Goal: Task Accomplishment & Management: Complete application form

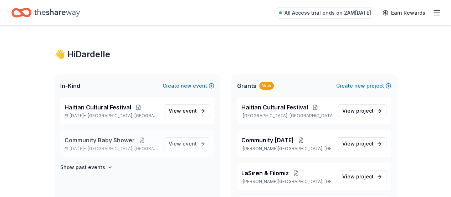
click at [158, 148] on p "Dec 06, 2025 • Trenton, NJ" at bounding box center [112, 149] width 94 height 6
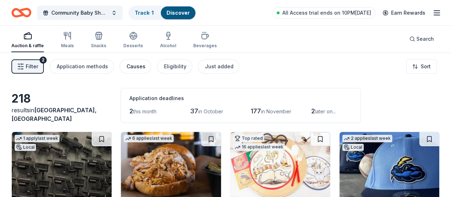
click at [146, 66] on div "Causes" at bounding box center [136, 66] width 19 height 9
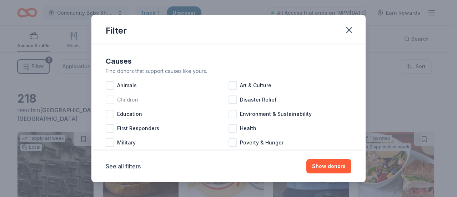
click at [138, 101] on div "Children" at bounding box center [167, 99] width 123 height 14
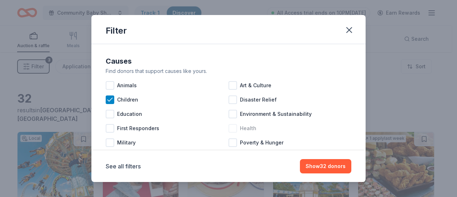
click at [249, 130] on span "Health" at bounding box center [248, 128] width 16 height 9
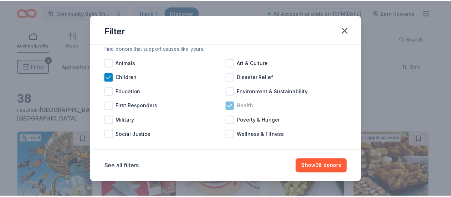
scroll to position [30, 0]
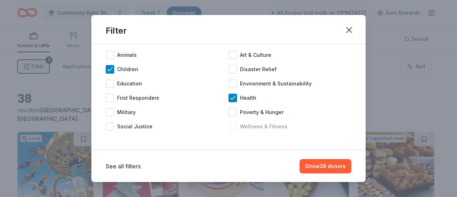
click at [277, 124] on span "Wellness & Fitness" at bounding box center [263, 126] width 47 height 9
click at [328, 166] on button "Show 45 donors" at bounding box center [325, 166] width 52 height 14
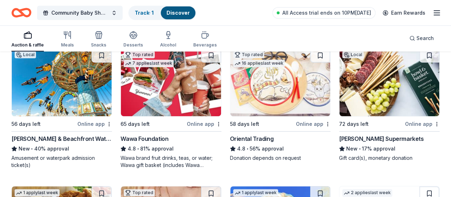
scroll to position [88, 0]
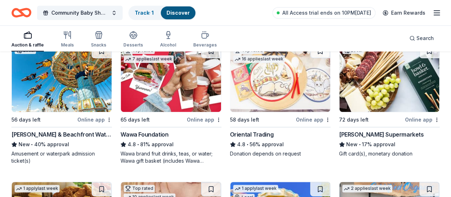
click at [164, 98] on img at bounding box center [171, 78] width 100 height 68
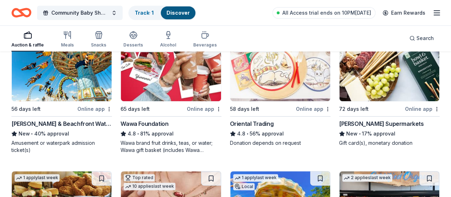
scroll to position [98, 0]
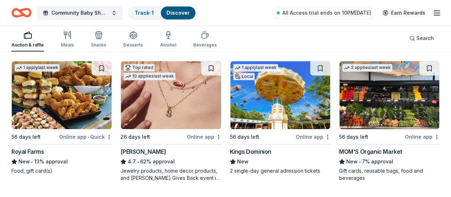
scroll to position [209, 0]
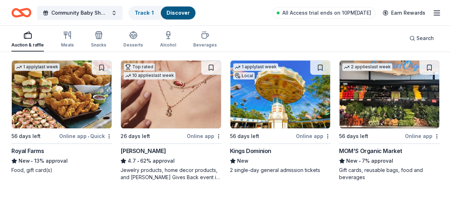
click at [121, 98] on img at bounding box center [171, 94] width 100 height 68
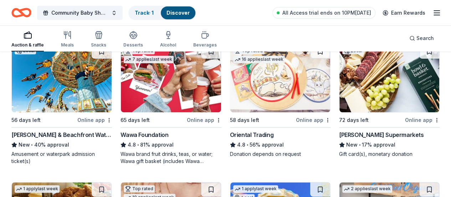
scroll to position [111, 0]
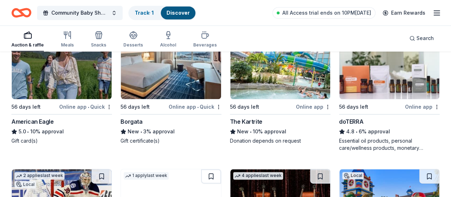
scroll to position [376, 0]
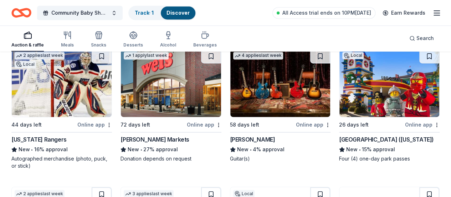
scroll to position [497, 0]
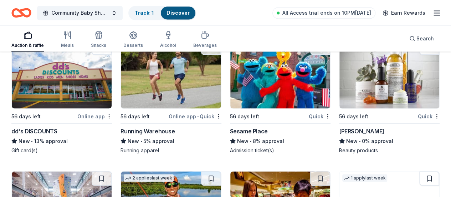
scroll to position [646, 0]
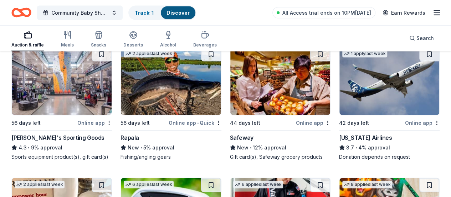
scroll to position [766, 0]
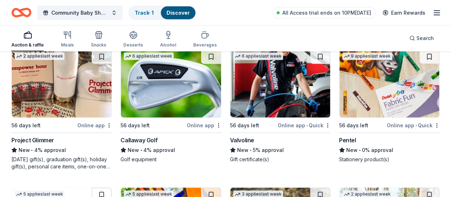
scroll to position [897, 0]
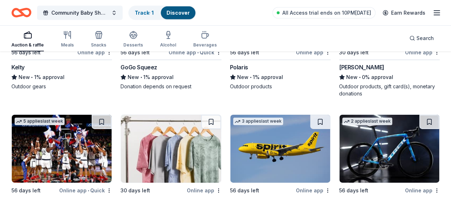
scroll to position [1155, 0]
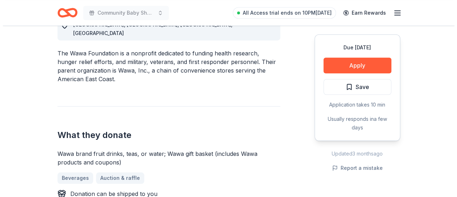
scroll to position [227, 0]
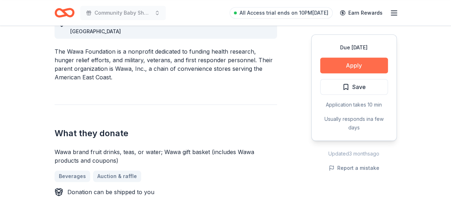
click at [365, 69] on button "Apply" at bounding box center [354, 65] width 68 height 16
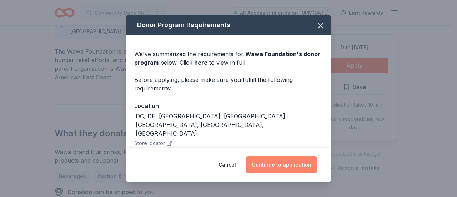
click at [302, 168] on button "Continue to application" at bounding box center [281, 164] width 71 height 17
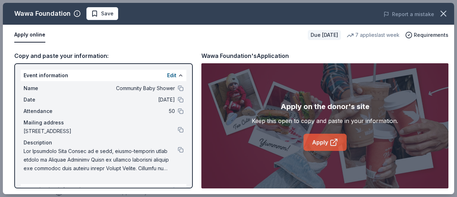
click at [332, 143] on icon at bounding box center [333, 142] width 9 height 9
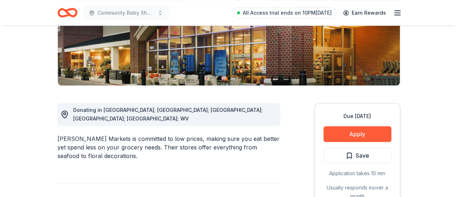
scroll to position [135, 0]
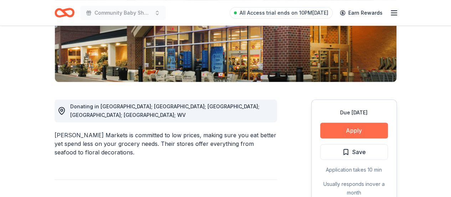
click at [365, 131] on button "Apply" at bounding box center [354, 130] width 68 height 16
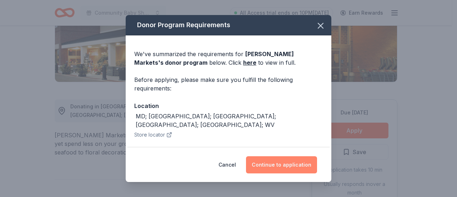
click at [275, 169] on button "Continue to application" at bounding box center [281, 164] width 71 height 17
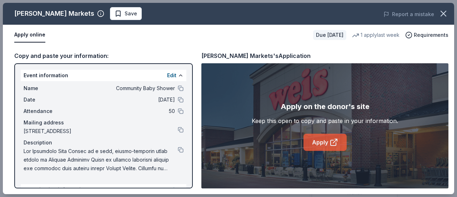
click at [325, 142] on link "Apply" at bounding box center [324, 141] width 43 height 17
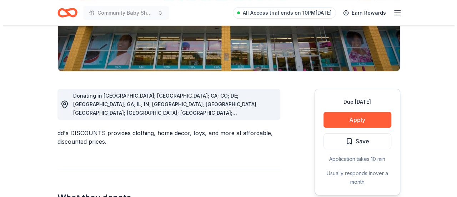
scroll to position [146, 0]
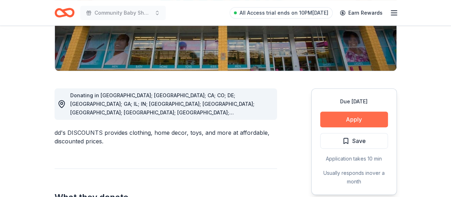
click at [374, 116] on button "Apply" at bounding box center [354, 119] width 68 height 16
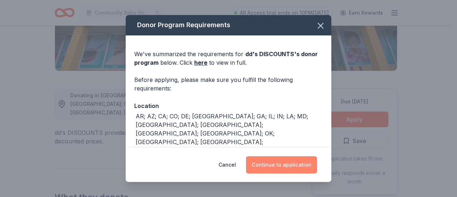
click at [298, 167] on button "Continue to application" at bounding box center [281, 164] width 71 height 17
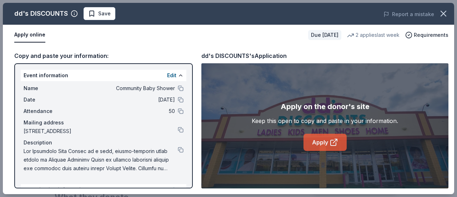
click at [320, 143] on link "Apply" at bounding box center [324, 141] width 43 height 17
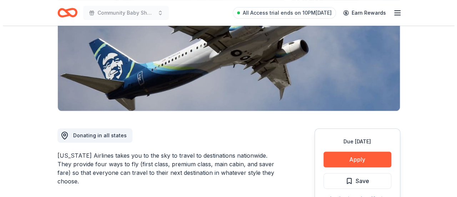
scroll to position [109, 0]
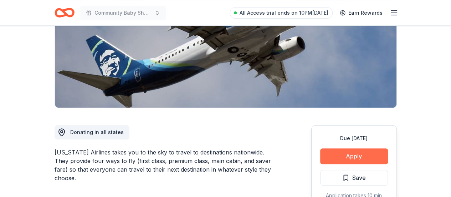
click at [364, 158] on button "Apply" at bounding box center [354, 156] width 68 height 16
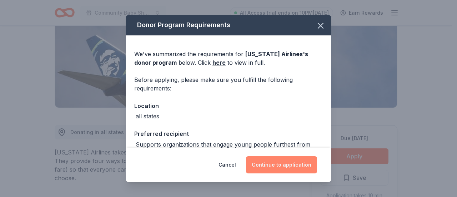
click at [292, 173] on button "Continue to application" at bounding box center [281, 164] width 71 height 17
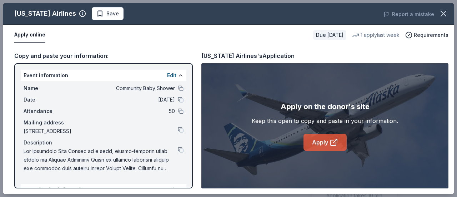
click at [321, 144] on link "Apply" at bounding box center [324, 141] width 43 height 17
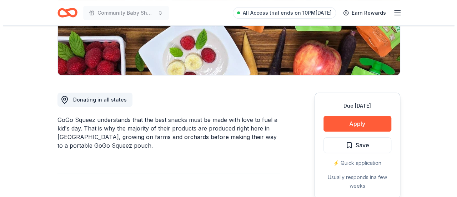
scroll to position [142, 0]
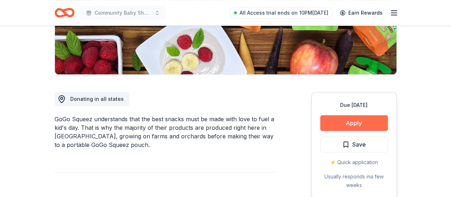
click at [344, 124] on button "Apply" at bounding box center [354, 123] width 68 height 16
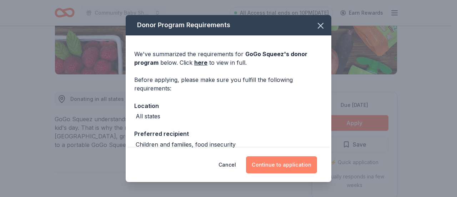
click at [285, 164] on button "Continue to application" at bounding box center [281, 164] width 71 height 17
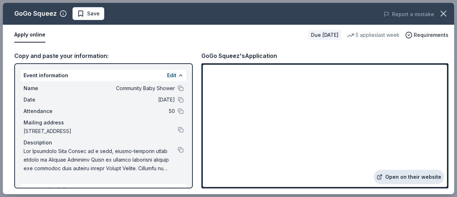
click at [400, 180] on link "Open on their website" at bounding box center [409, 176] width 70 height 14
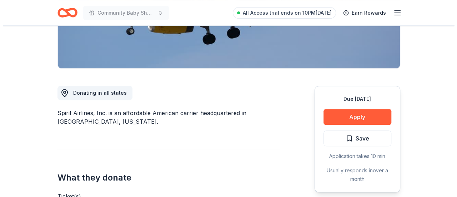
scroll to position [148, 0]
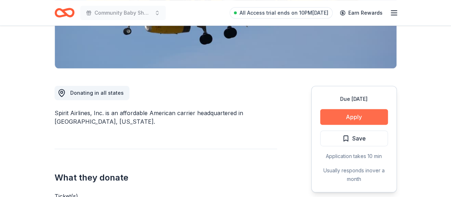
click at [369, 117] on button "Apply" at bounding box center [354, 117] width 68 height 16
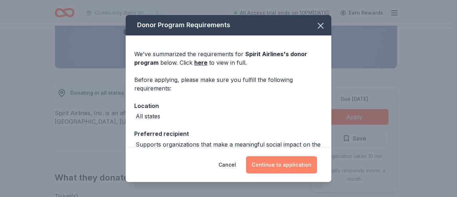
click at [265, 162] on button "Continue to application" at bounding box center [281, 164] width 71 height 17
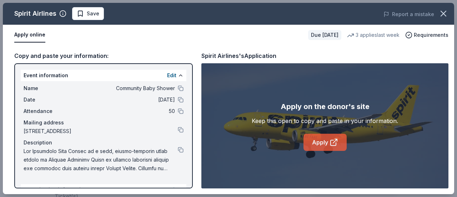
click at [320, 142] on link "Apply" at bounding box center [324, 141] width 43 height 17
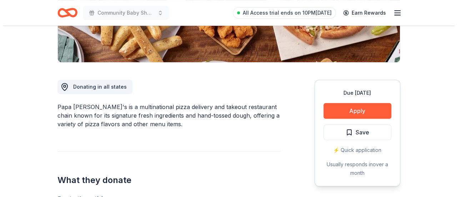
scroll to position [155, 0]
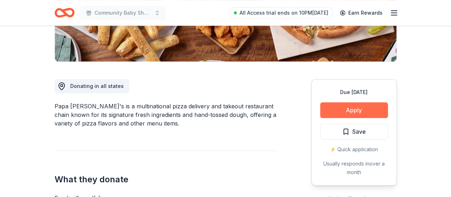
click at [347, 109] on button "Apply" at bounding box center [354, 110] width 68 height 16
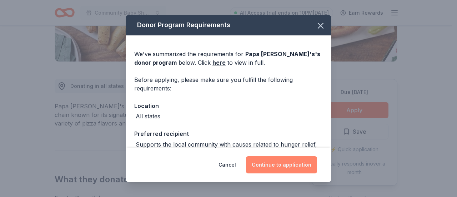
click at [302, 163] on button "Continue to application" at bounding box center [281, 164] width 71 height 17
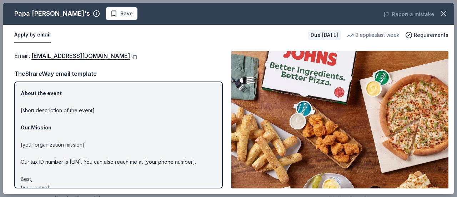
scroll to position [94, 0]
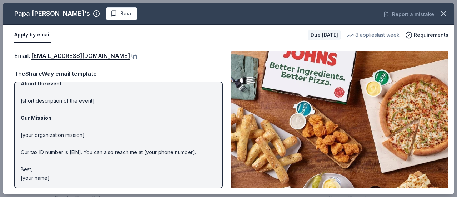
drag, startPoint x: 62, startPoint y: 178, endPoint x: 53, endPoint y: 102, distance: 75.8
click at [33, 105] on p "Hi [name/there], I am [your name] from [your org]. We are seeking [requested it…" at bounding box center [119, 88] width 196 height 188
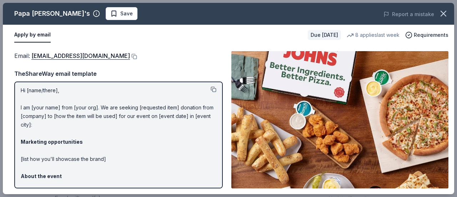
click at [210, 88] on button at bounding box center [213, 89] width 6 height 6
click at [130, 55] on button at bounding box center [133, 57] width 7 height 6
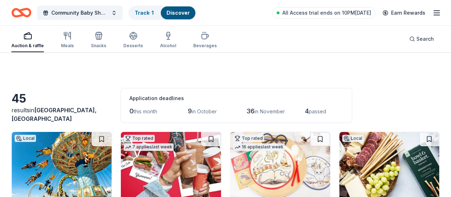
scroll to position [1155, 0]
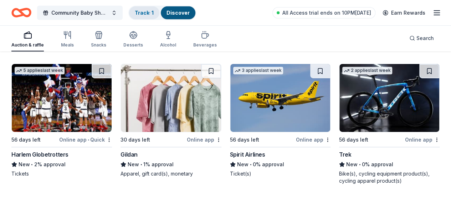
click at [154, 14] on link "Track · 1" at bounding box center [144, 13] width 19 height 6
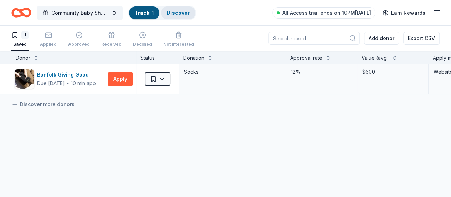
click at [181, 10] on link "Discover" at bounding box center [178, 13] width 23 height 6
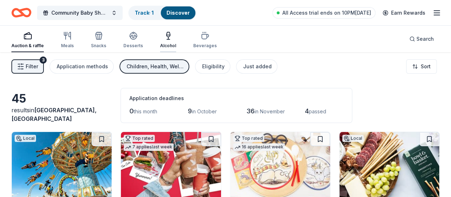
click at [170, 39] on icon "button" at bounding box center [168, 35] width 9 height 9
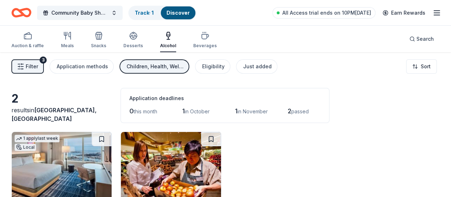
click at [34, 67] on span "Filter" at bounding box center [32, 66] width 12 height 9
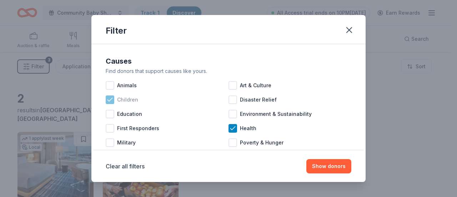
click at [108, 98] on icon at bounding box center [109, 99] width 7 height 7
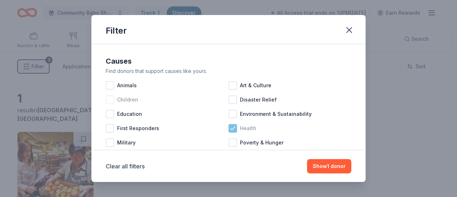
click at [229, 128] on icon at bounding box center [232, 128] width 7 height 7
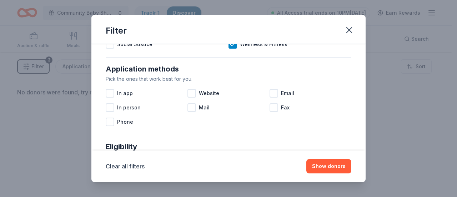
scroll to position [97, 0]
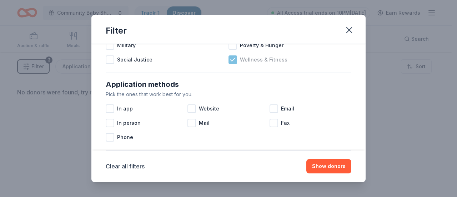
click at [230, 63] on div at bounding box center [232, 59] width 9 height 9
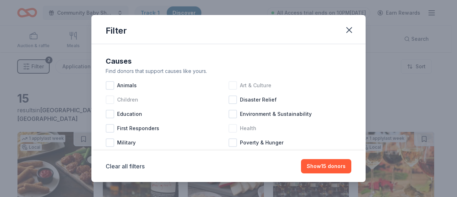
click at [233, 84] on div at bounding box center [232, 85] width 9 height 9
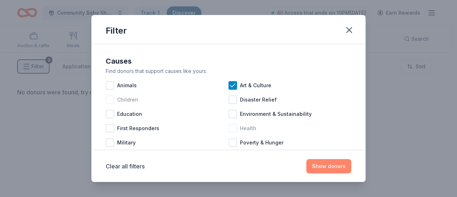
click at [325, 164] on button "Show donors" at bounding box center [328, 166] width 45 height 14
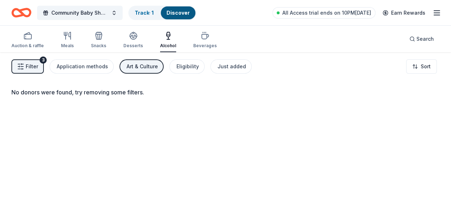
click at [38, 67] on span "Filter" at bounding box center [32, 66] width 12 height 9
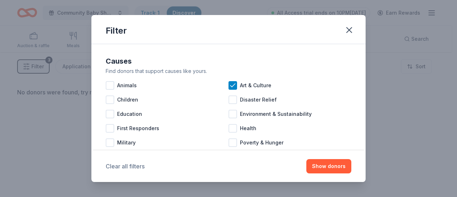
click at [129, 166] on button "Clear all filters" at bounding box center [125, 166] width 39 height 9
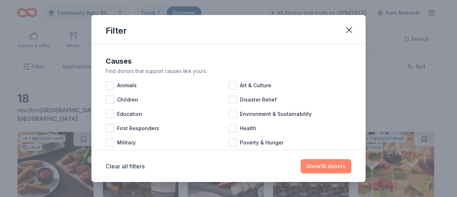
click at [332, 163] on button "Show 18 donors" at bounding box center [325, 166] width 51 height 14
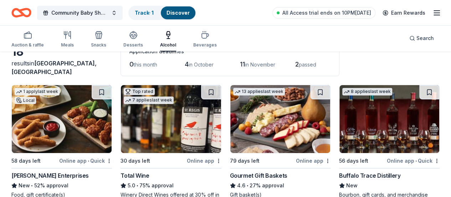
scroll to position [41, 0]
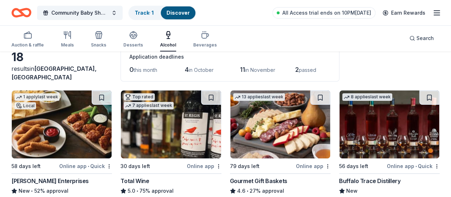
click at [80, 127] on img at bounding box center [62, 124] width 100 height 68
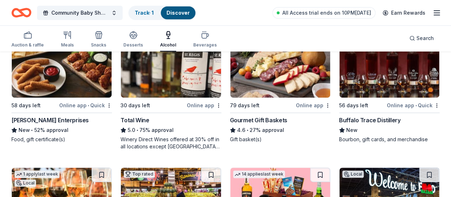
scroll to position [102, 0]
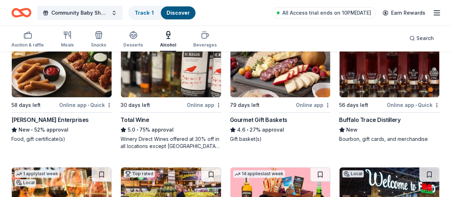
click at [233, 65] on img at bounding box center [280, 63] width 100 height 68
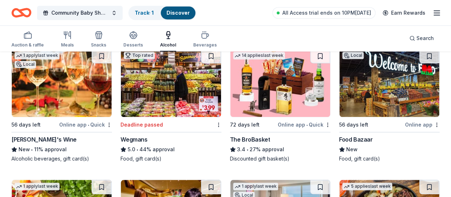
scroll to position [199, 0]
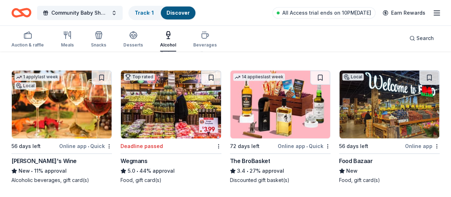
click at [340, 102] on img at bounding box center [390, 104] width 100 height 68
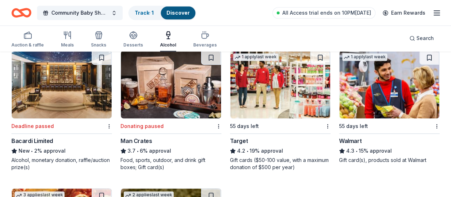
scroll to position [482, 0]
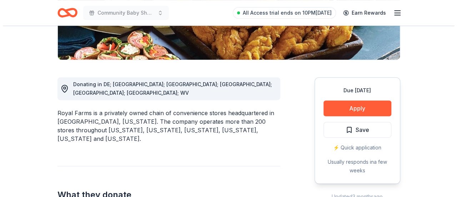
scroll to position [160, 0]
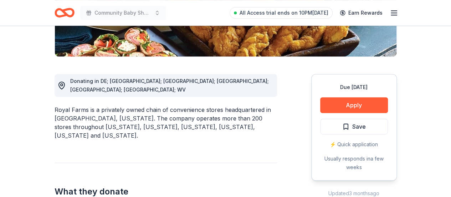
click at [361, 113] on div "Due [DATE] Apply Save ⚡️ Quick application Usually responds in a few weeks" at bounding box center [354, 127] width 86 height 106
click at [362, 110] on button "Apply" at bounding box center [354, 105] width 68 height 16
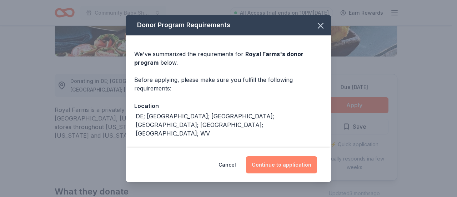
click at [287, 164] on button "Continue to application" at bounding box center [281, 164] width 71 height 17
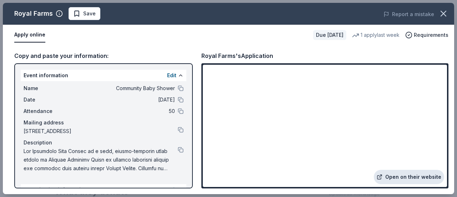
click at [415, 175] on link "Open on their website" at bounding box center [409, 176] width 70 height 14
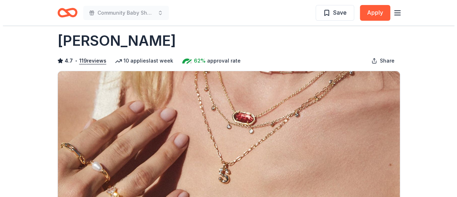
scroll to position [7, 0]
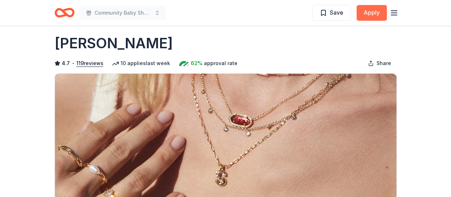
click at [370, 14] on button "Apply" at bounding box center [372, 13] width 30 height 16
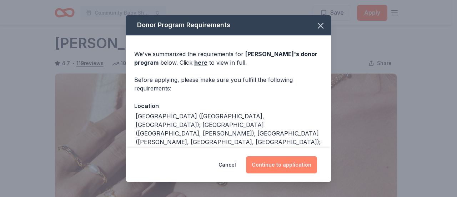
click at [292, 167] on button "Continue to application" at bounding box center [281, 164] width 71 height 17
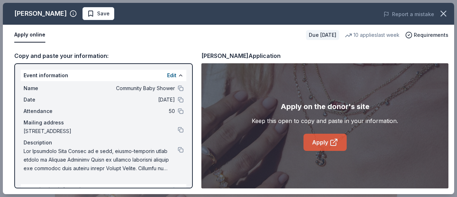
click at [323, 146] on link "Apply" at bounding box center [324, 141] width 43 height 17
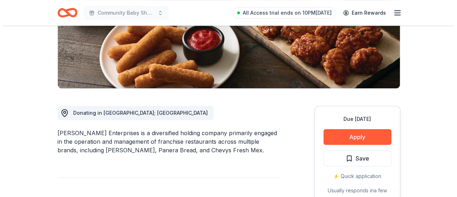
scroll to position [143, 0]
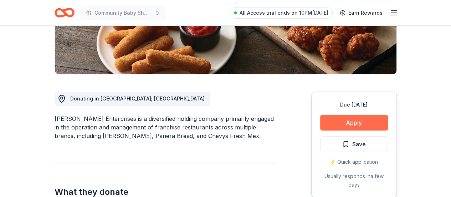
click at [356, 125] on button "Apply" at bounding box center [354, 123] width 68 height 16
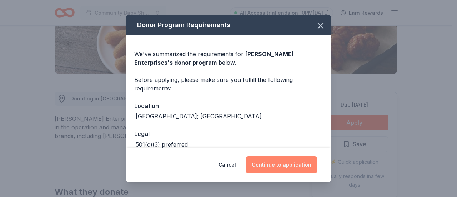
click at [272, 158] on button "Continue to application" at bounding box center [281, 164] width 71 height 17
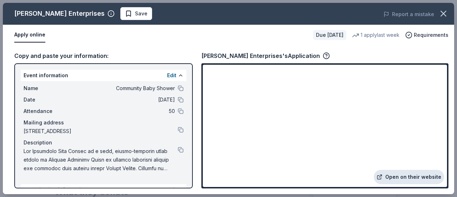
click at [391, 177] on link "Open on their website" at bounding box center [409, 176] width 70 height 14
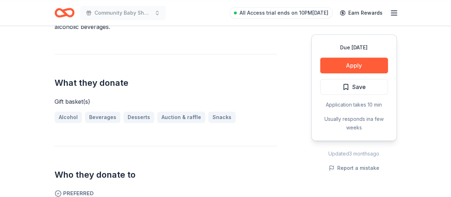
scroll to position [251, 0]
click at [55, 90] on div "What they donate Gift basket(s) Alcohol Beverages Desserts Auction & raffle Sna…" at bounding box center [166, 89] width 223 height 69
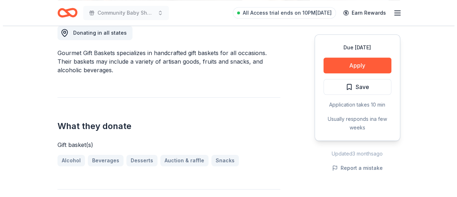
scroll to position [209, 0]
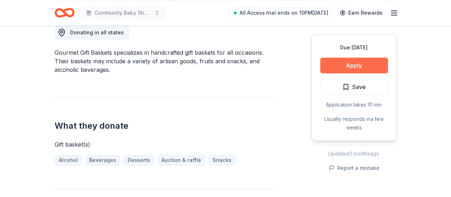
click at [349, 63] on button "Apply" at bounding box center [354, 65] width 68 height 16
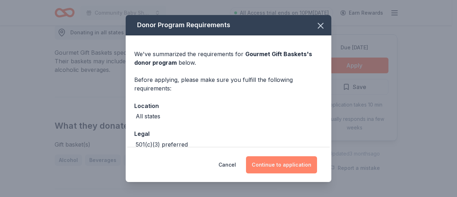
click at [278, 168] on button "Continue to application" at bounding box center [281, 164] width 71 height 17
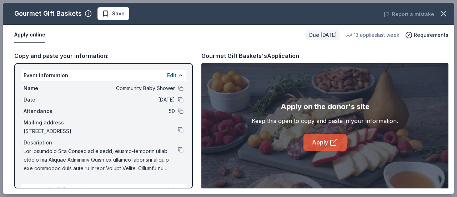
click at [318, 142] on link "Apply" at bounding box center [324, 141] width 43 height 17
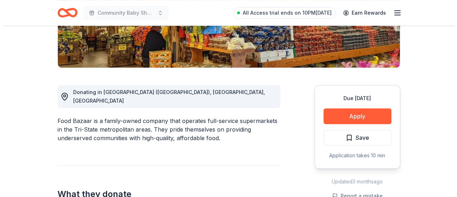
scroll to position [149, 0]
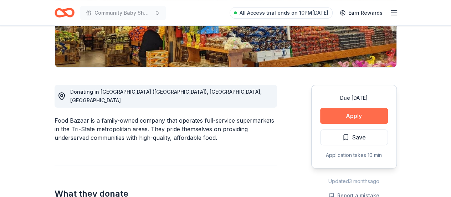
click at [370, 119] on button "Apply" at bounding box center [354, 116] width 68 height 16
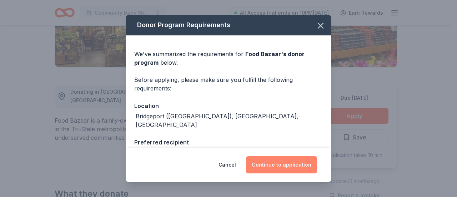
click at [275, 159] on button "Continue to application" at bounding box center [281, 164] width 71 height 17
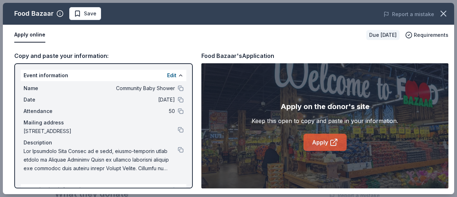
click at [318, 138] on link "Apply" at bounding box center [324, 141] width 43 height 17
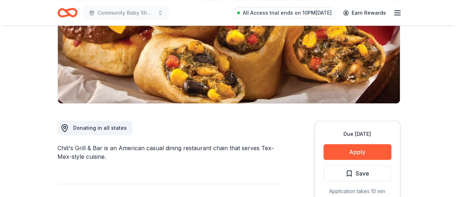
scroll to position [117, 0]
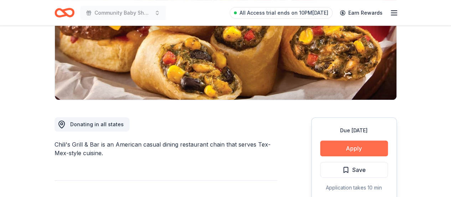
click at [371, 154] on button "Apply" at bounding box center [354, 148] width 68 height 16
